Goal: Task Accomplishment & Management: Manage account settings

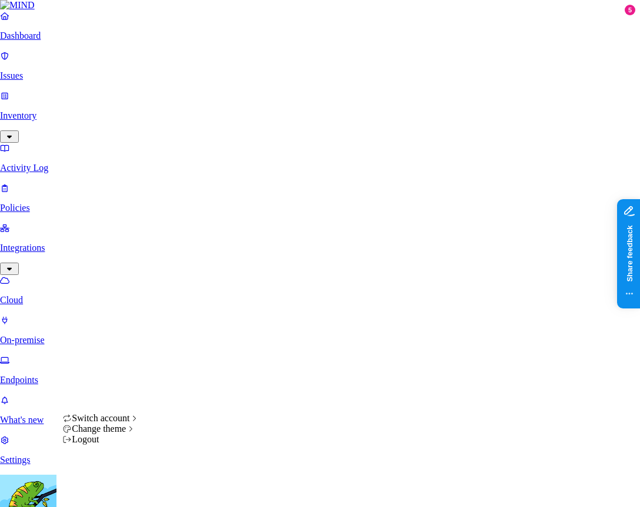
drag, startPoint x: 114, startPoint y: 489, endPoint x: 119, endPoint y: 475, distance: 15.1
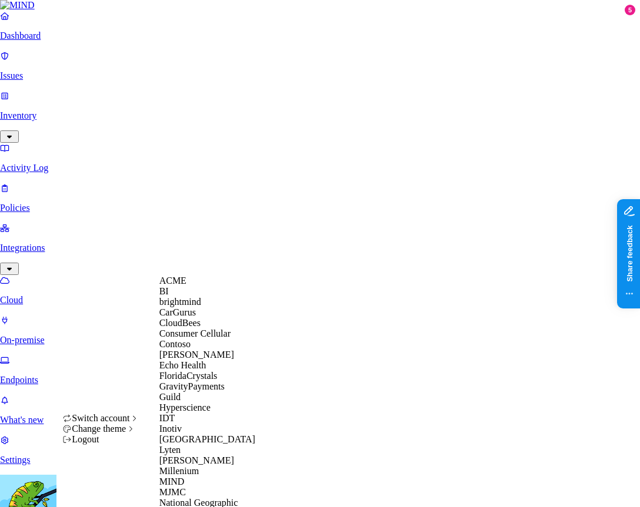
click at [122, 423] on span "Switch account" at bounding box center [101, 418] width 58 height 10
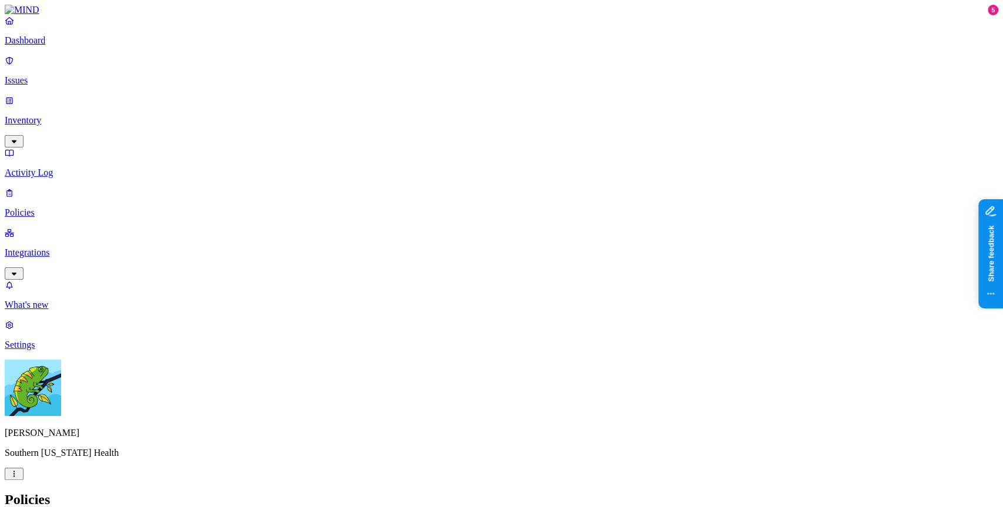
click at [19, 478] on icon "button" at bounding box center [13, 474] width 9 height 8
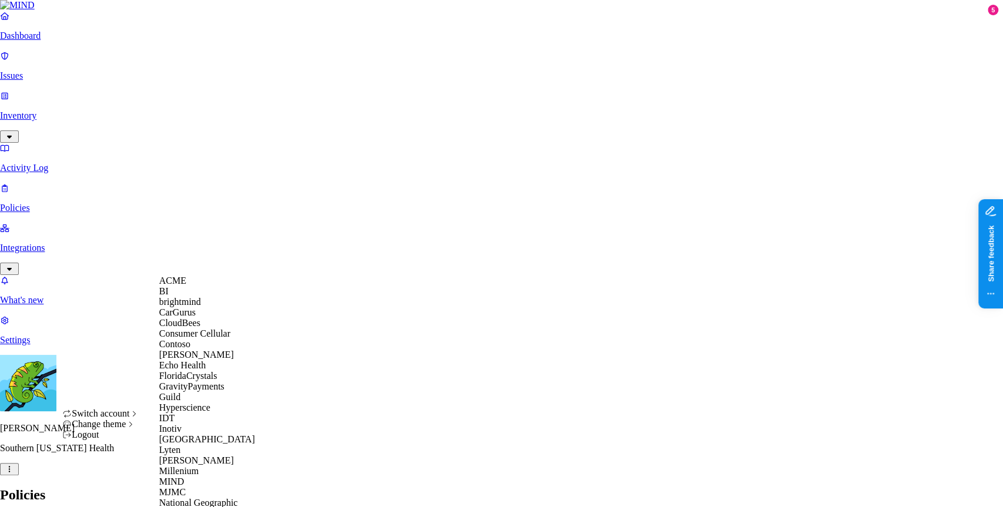
scroll to position [147, 0]
click at [199, 382] on span "GravityPayments" at bounding box center [191, 387] width 65 height 10
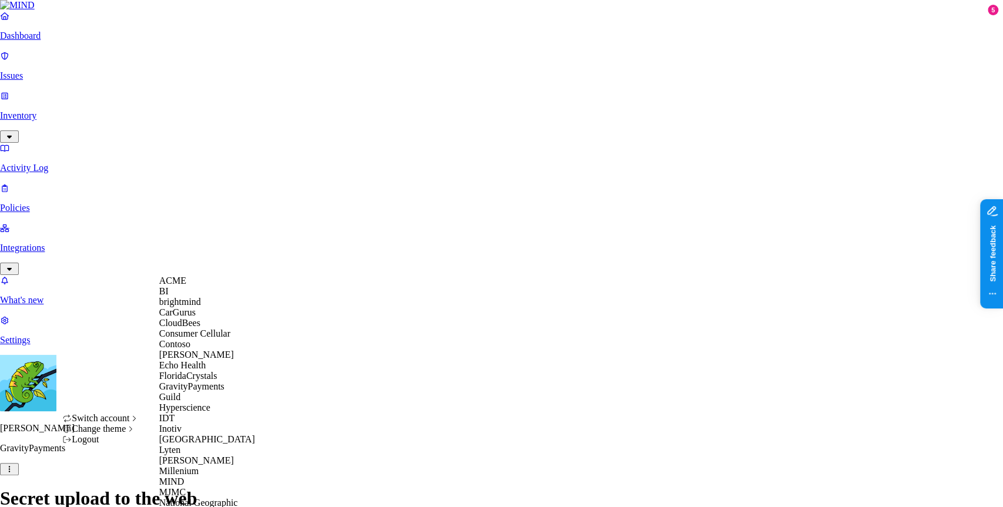
scroll to position [288, 0]
click at [212, 487] on div "MJMC" at bounding box center [216, 492] width 114 height 11
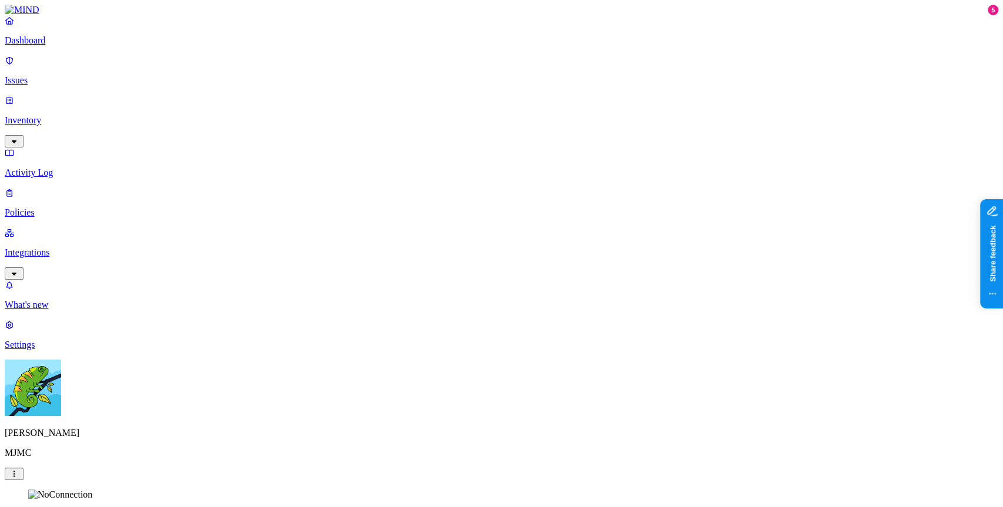
click at [96, 208] on p "Policies" at bounding box center [502, 213] width 994 height 11
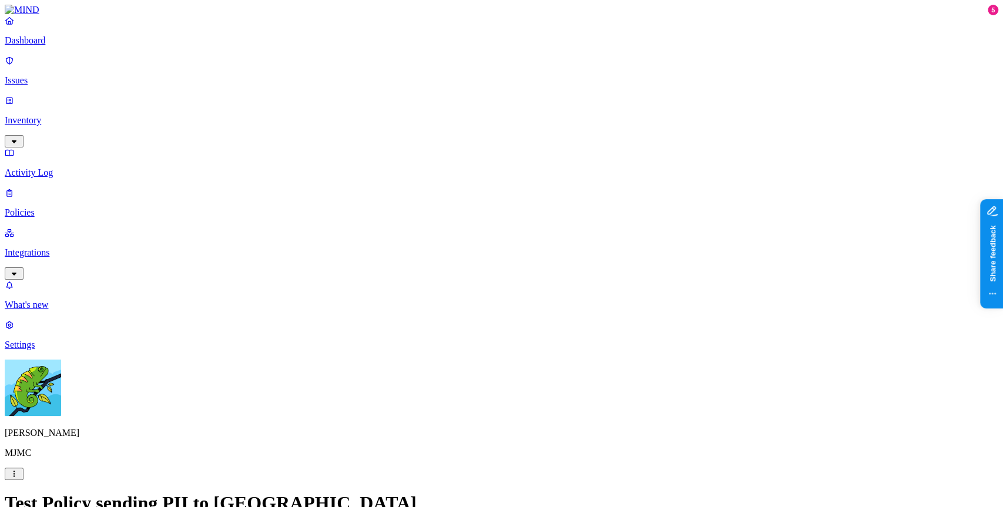
scroll to position [646, 0]
click at [19, 478] on icon "button" at bounding box center [13, 474] width 9 height 8
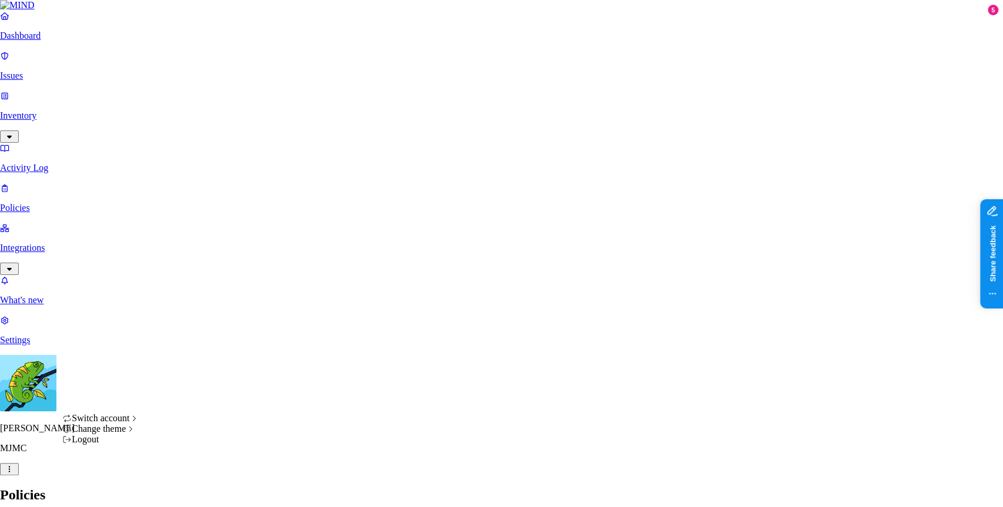
click at [120, 418] on div "Switch account" at bounding box center [100, 418] width 77 height 11
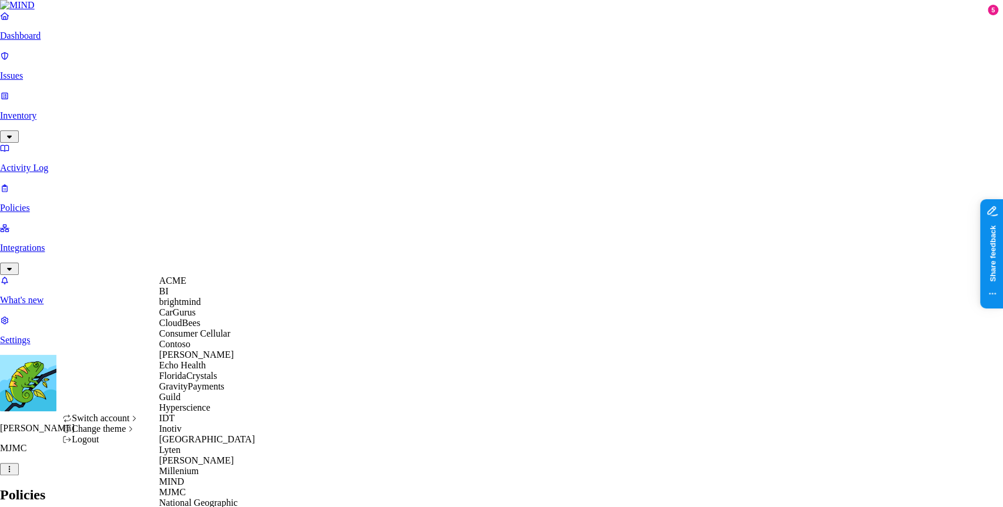
scroll to position [208, 0]
click at [193, 482] on div "MIND" at bounding box center [216, 482] width 114 height 11
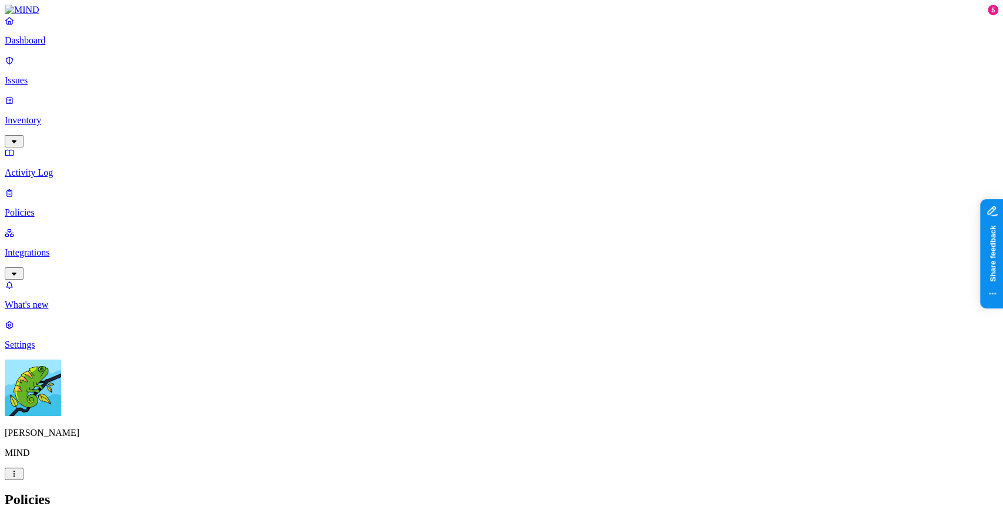
drag, startPoint x: 594, startPoint y: 35, endPoint x: 519, endPoint y: 42, distance: 75.0
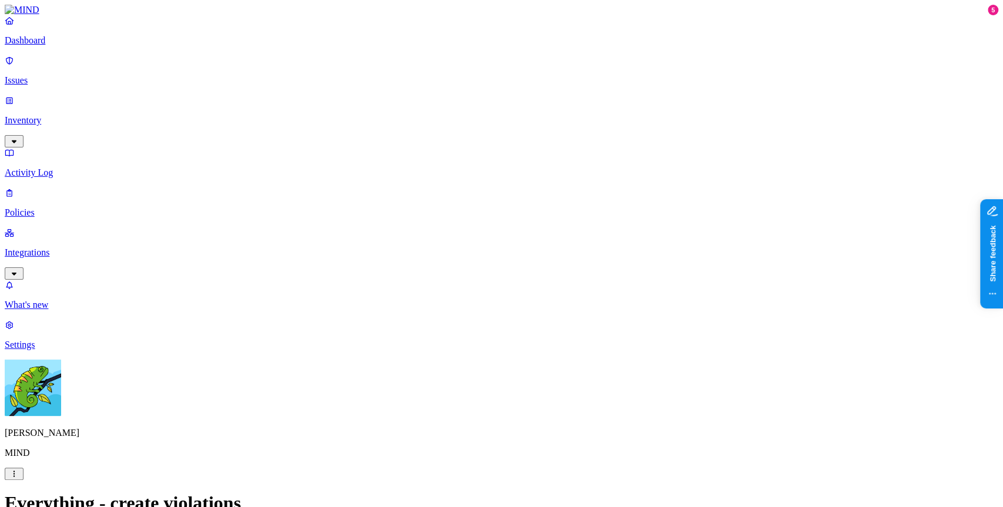
drag, startPoint x: 366, startPoint y: 311, endPoint x: 677, endPoint y: 300, distance: 311.1
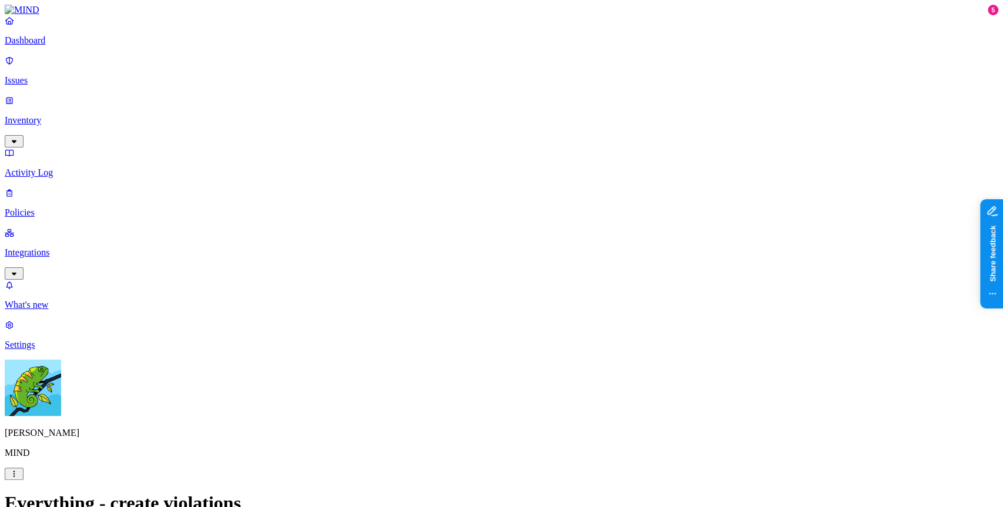
copy p "Define the data attributes, exfiltration destinations, and users that should tr…"
drag, startPoint x: 417, startPoint y: 308, endPoint x: 507, endPoint y: 309, distance: 89.4
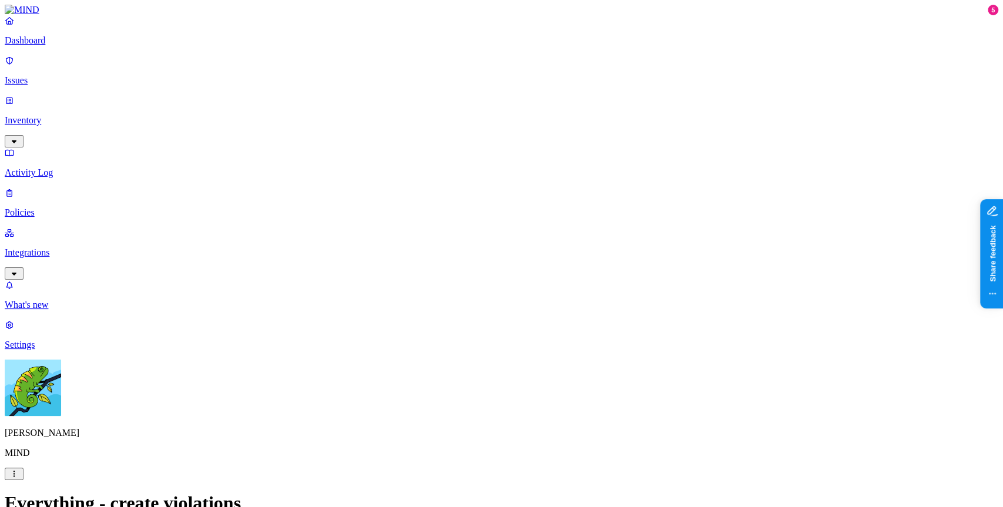
copy p "ta attributes, exfiltration de"
drag, startPoint x: 629, startPoint y: 133, endPoint x: 574, endPoint y: 108, distance: 60.8
